Goal: Find specific page/section: Find specific page/section

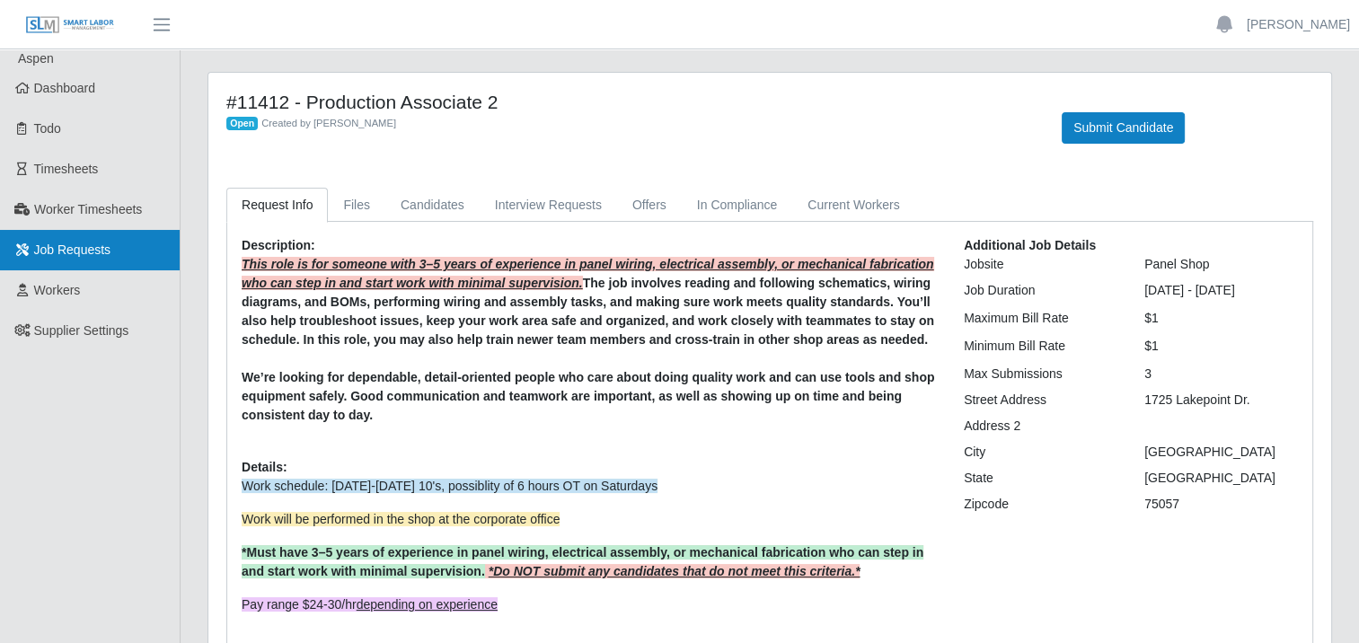
click at [65, 248] on span "Job Requests" at bounding box center [72, 250] width 77 height 14
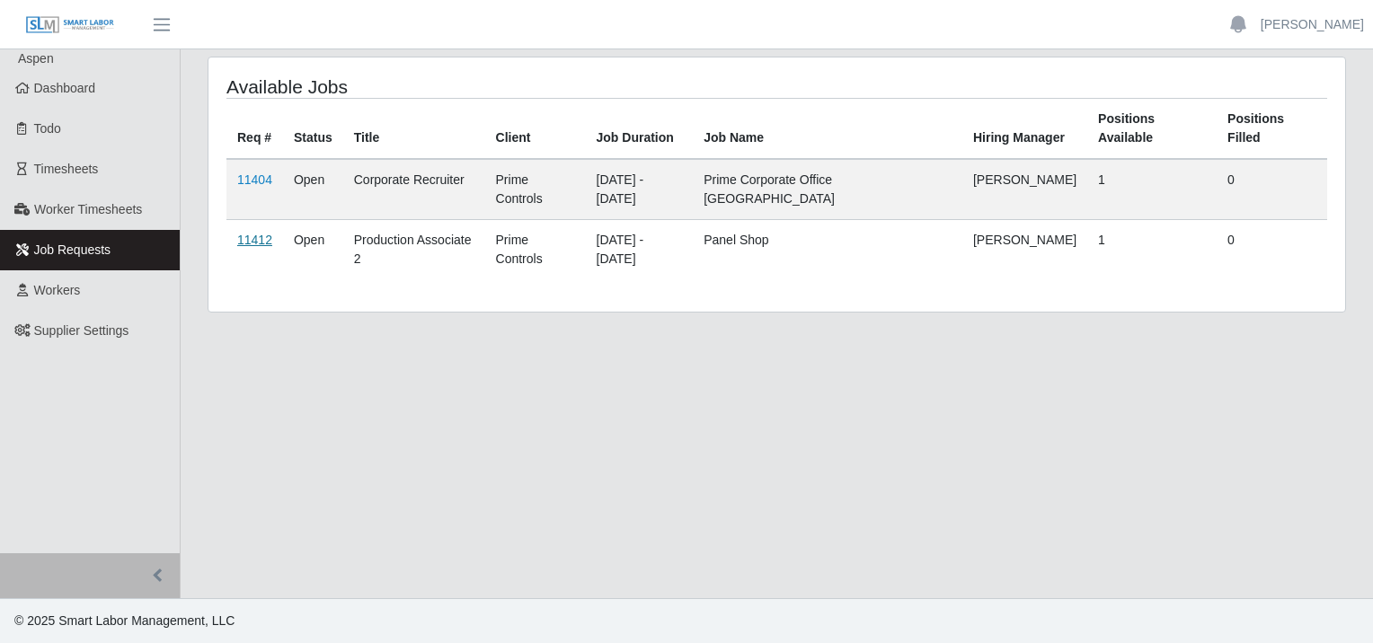
click at [255, 233] on link "11412" at bounding box center [254, 240] width 35 height 14
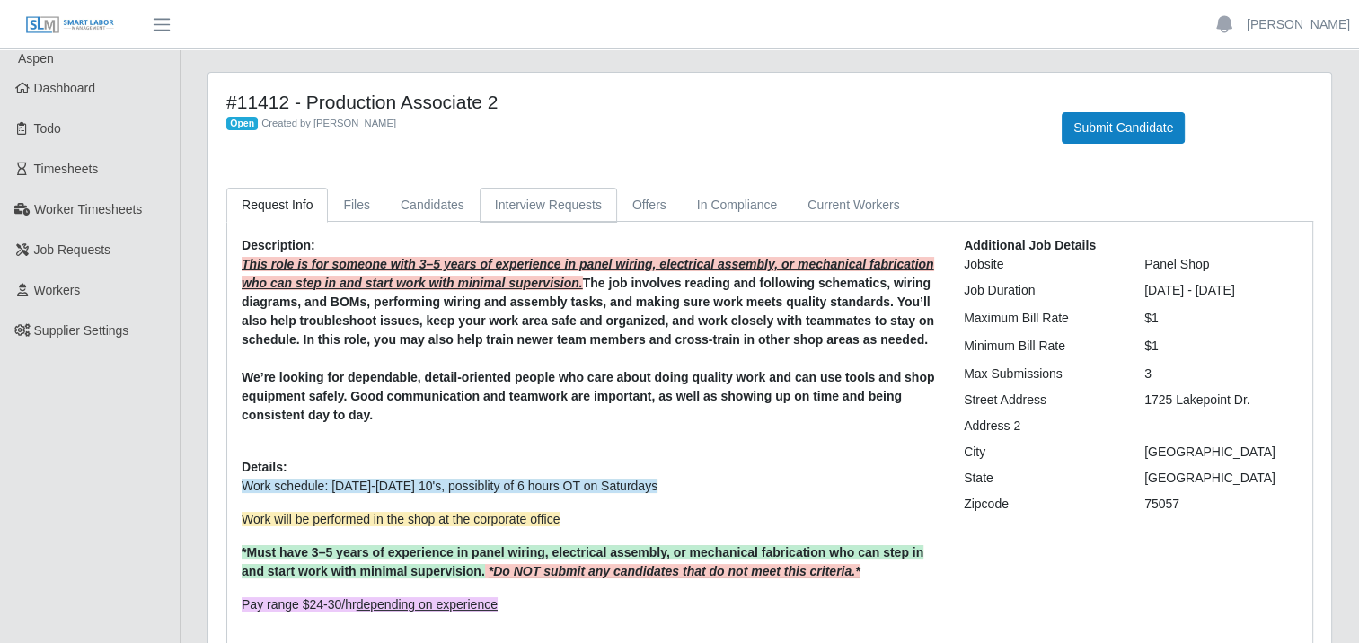
click at [548, 199] on link "Interview Requests" at bounding box center [548, 205] width 137 height 35
